Goal: Transaction & Acquisition: Book appointment/travel/reservation

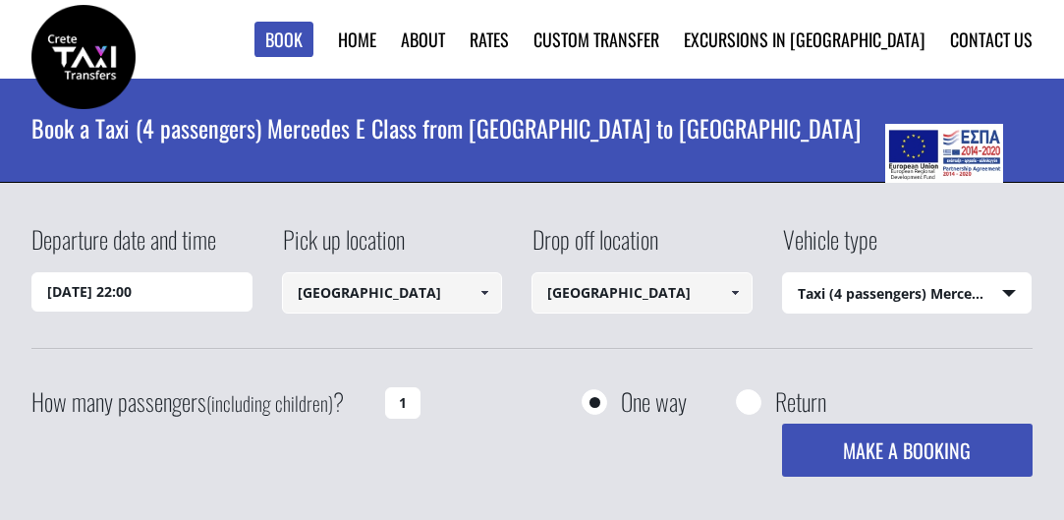
select select "540"
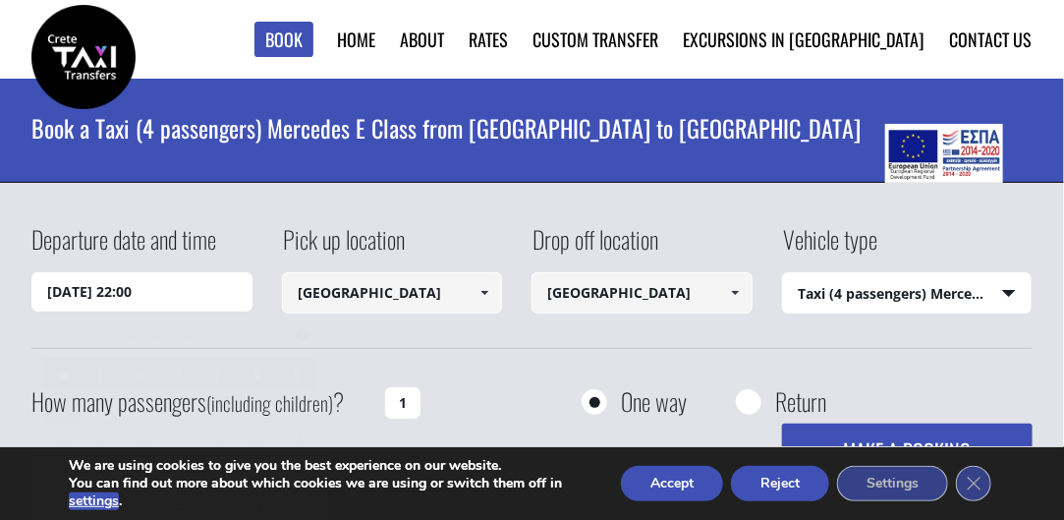
click at [168, 297] on input "[DATE] 22:00" at bounding box center [141, 291] width 221 height 39
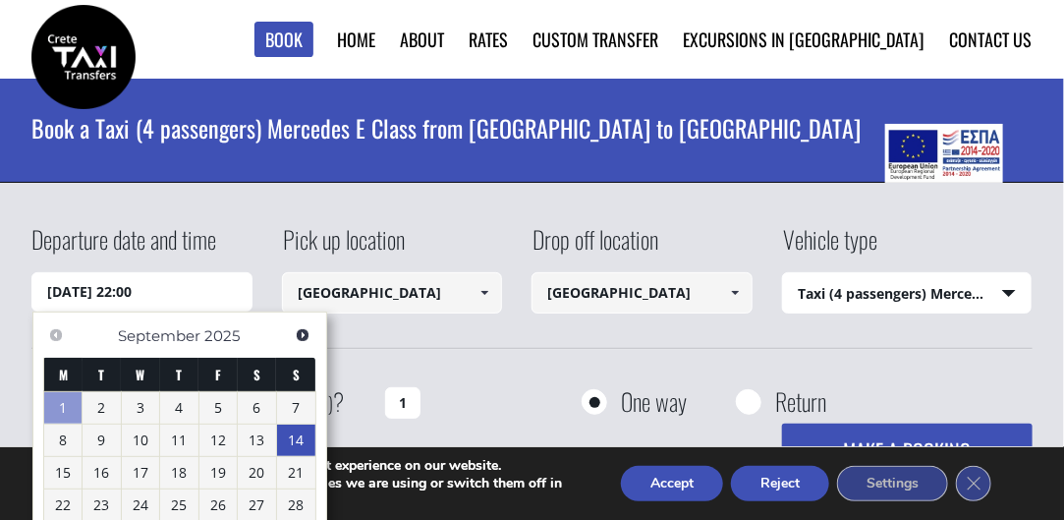
click at [301, 444] on link "14" at bounding box center [296, 440] width 38 height 31
type input "[DATE] 00:00"
click at [148, 289] on input "[DATE] 00:00" at bounding box center [141, 291] width 221 height 39
click at [142, 288] on input "[DATE] 00:00" at bounding box center [141, 291] width 221 height 39
click at [481, 291] on span at bounding box center [485, 293] width 16 height 16
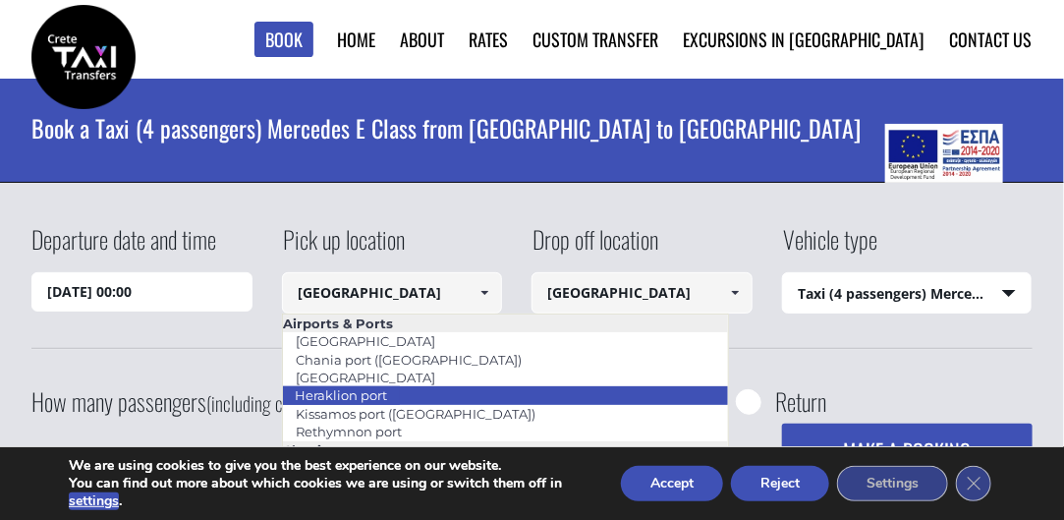
click at [371, 394] on link "Heraklion port" at bounding box center [341, 395] width 118 height 28
type input "Heraklion port"
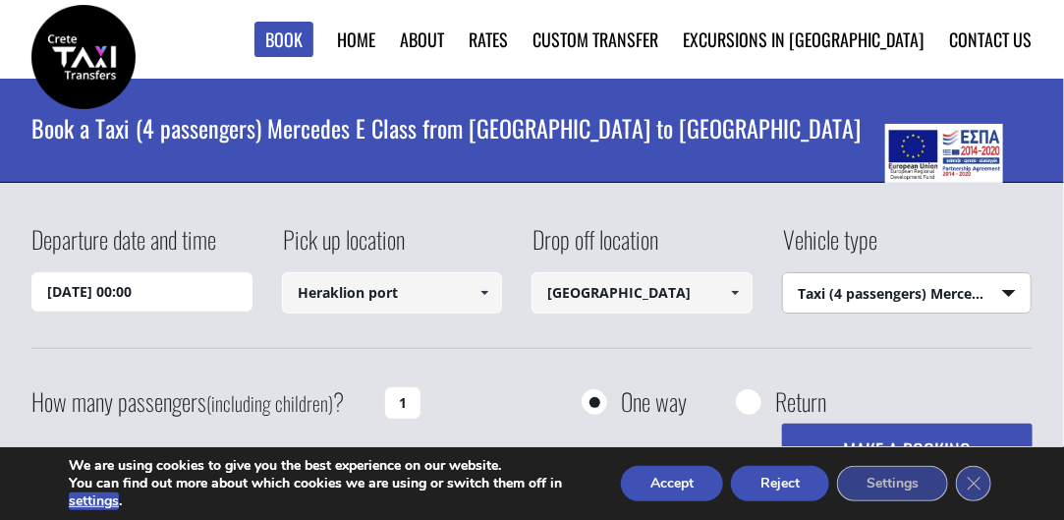
click at [1010, 297] on select "Select vehicle type Taxi (4 passengers) Mercedes E Class Mini Van (7 passengers…" at bounding box center [907, 293] width 249 height 41
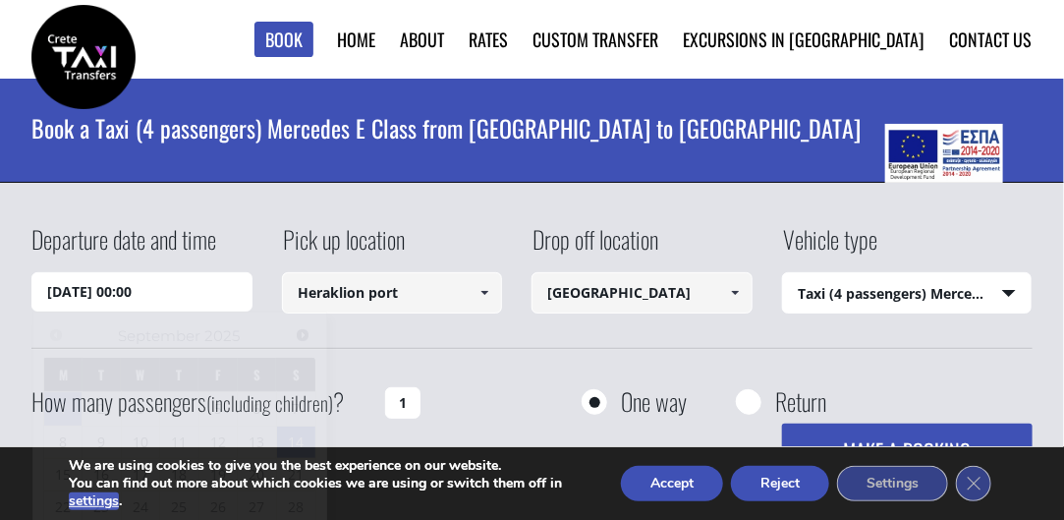
click at [173, 284] on input "[DATE] 00:00" at bounding box center [141, 291] width 221 height 39
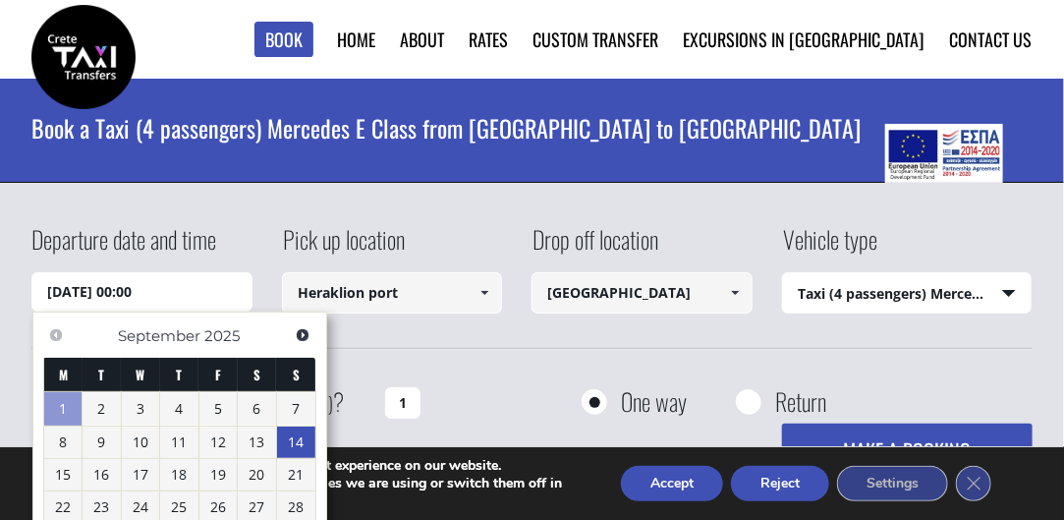
click at [140, 285] on input "[DATE] 00:00" at bounding box center [141, 291] width 221 height 39
click at [169, 294] on input "[DATE] 00:00" at bounding box center [141, 291] width 221 height 39
click at [145, 285] on input "[DATE] 00:00" at bounding box center [141, 291] width 221 height 39
click at [150, 285] on input "[DATE] 00:00" at bounding box center [141, 291] width 221 height 39
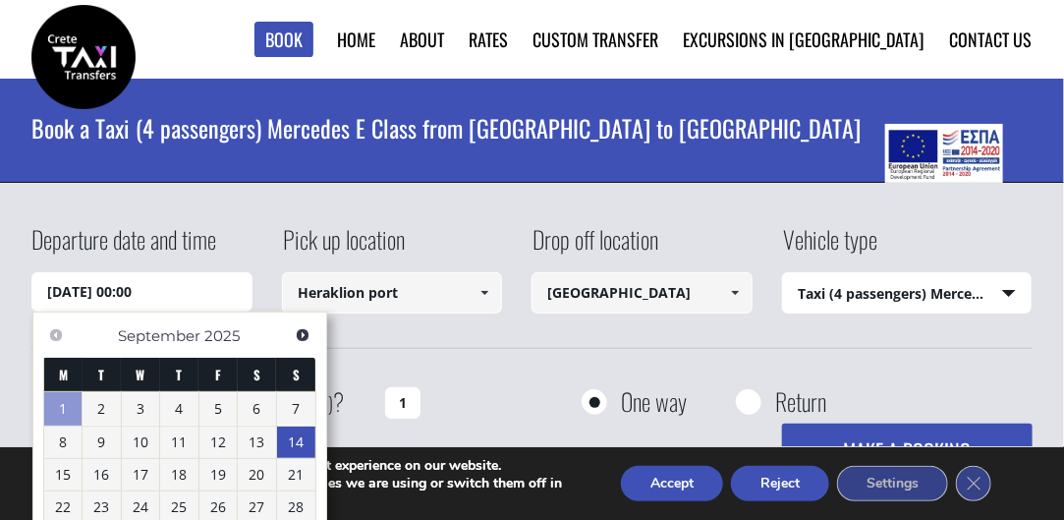
click at [150, 285] on input "[DATE] 00:00" at bounding box center [141, 291] width 221 height 39
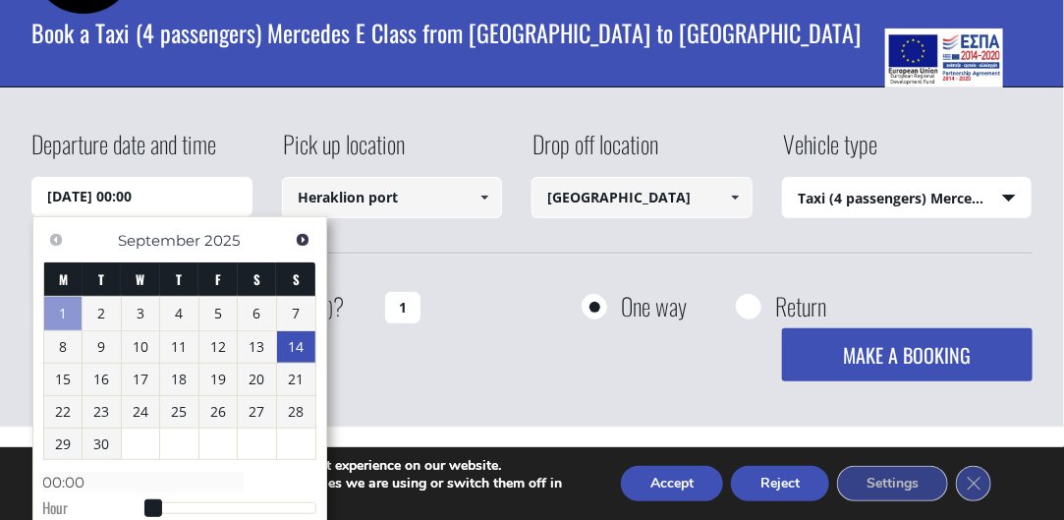
scroll to position [98, 0]
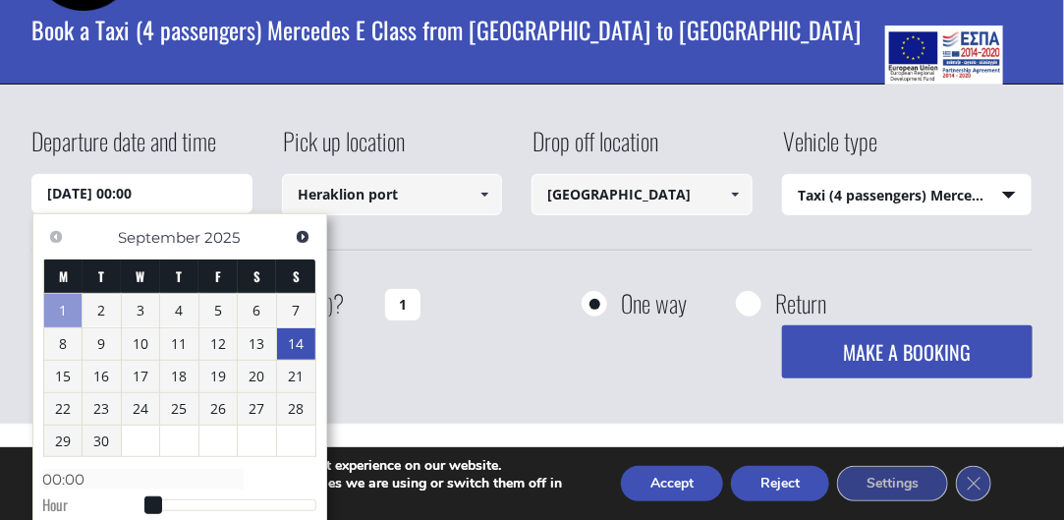
click at [292, 345] on link "14" at bounding box center [296, 343] width 38 height 31
click at [536, 243] on div "Departure date and time [DATE] 00:00 Pick up location [GEOGRAPHIC_DATA] Select …" at bounding box center [531, 187] width 1000 height 127
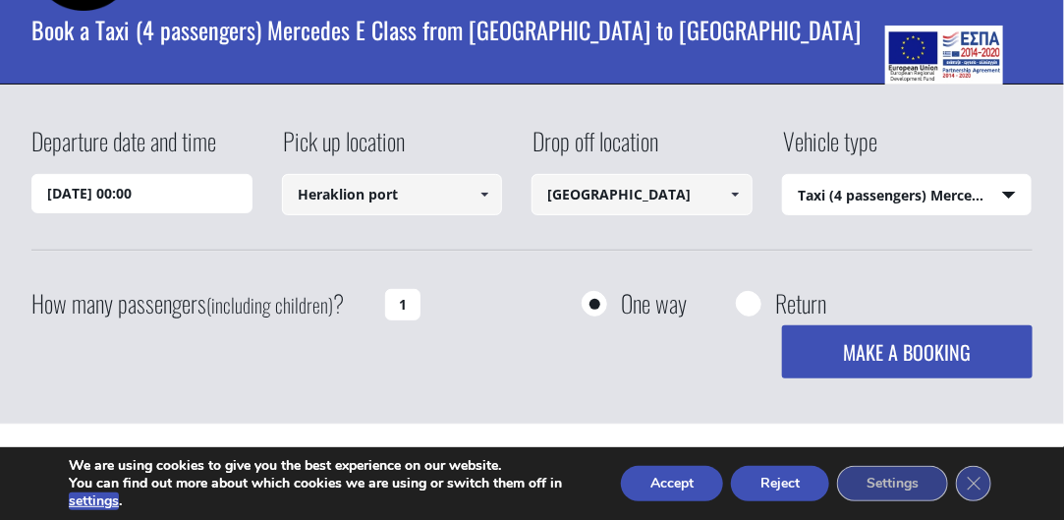
click at [881, 340] on button "MAKE A BOOKING" at bounding box center [907, 351] width 251 height 53
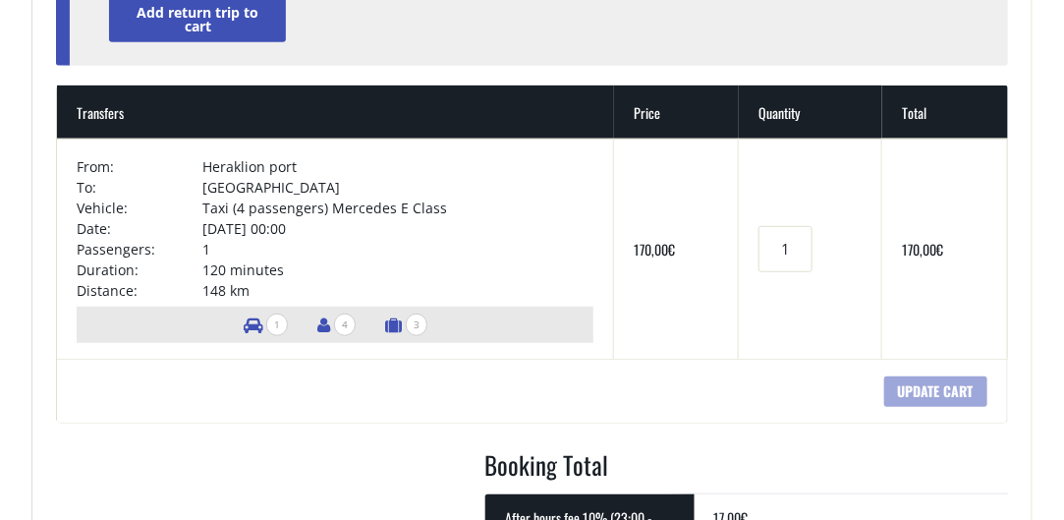
scroll to position [295, 0]
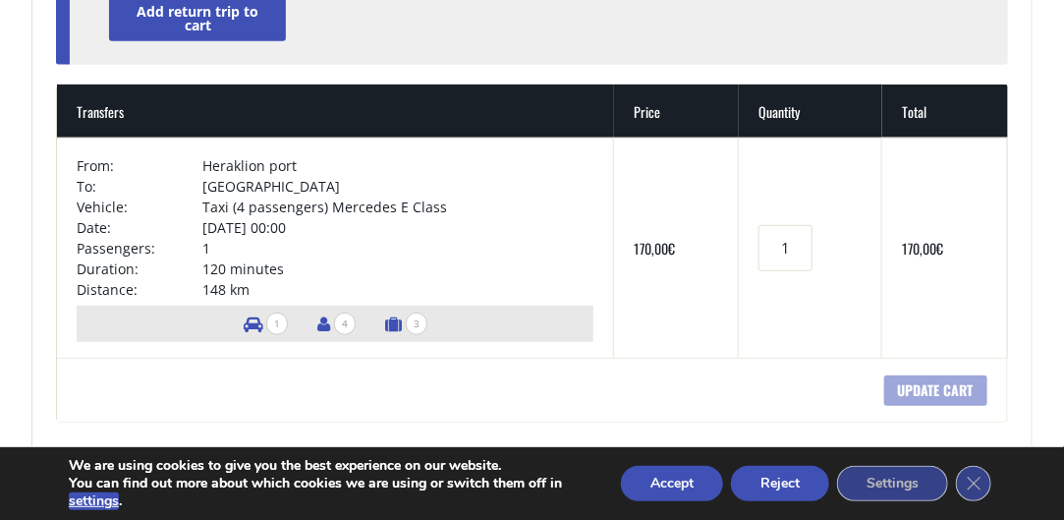
drag, startPoint x: 293, startPoint y: 226, endPoint x: 355, endPoint y: 226, distance: 61.9
click at [295, 226] on td "14/09/2025 at 00:00" at bounding box center [397, 227] width 391 height 21
drag, startPoint x: 352, startPoint y: 226, endPoint x: 330, endPoint y: 218, distance: 23.0
click at [346, 224] on td "14/09/2025 at 00:00" at bounding box center [397, 227] width 391 height 21
click at [328, 217] on td "14/09/2025 at 00:00" at bounding box center [397, 227] width 391 height 21
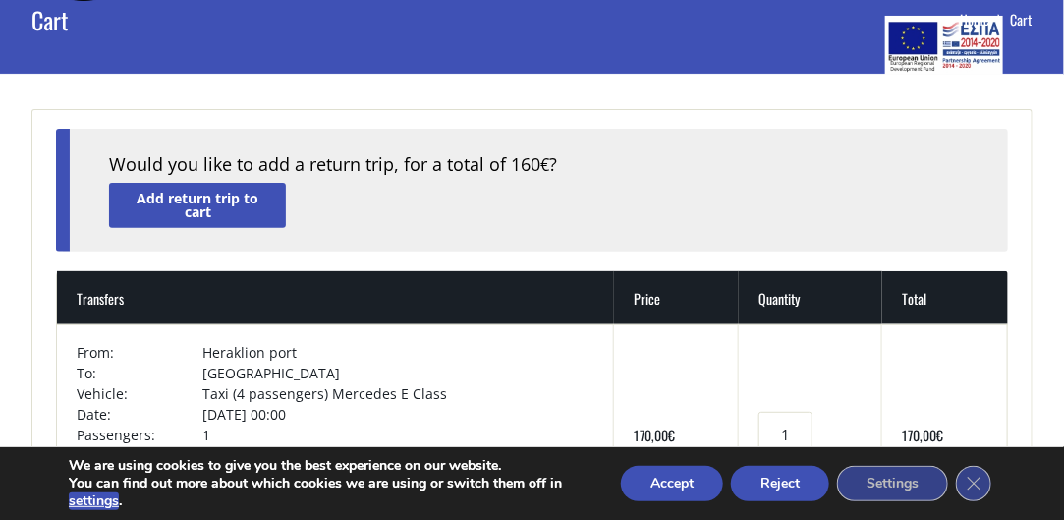
scroll to position [98, 0]
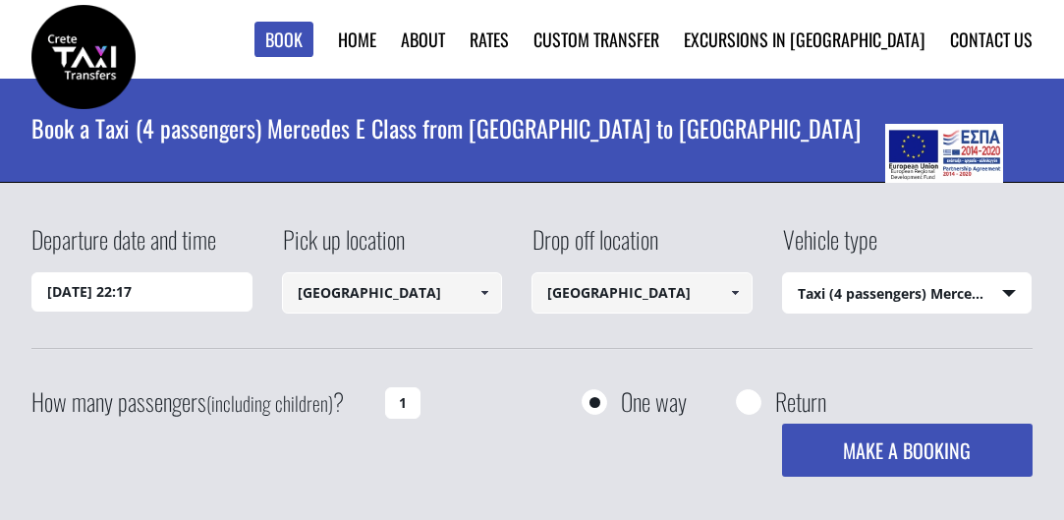
select select "540"
